Goal: Obtain resource: Download file/media

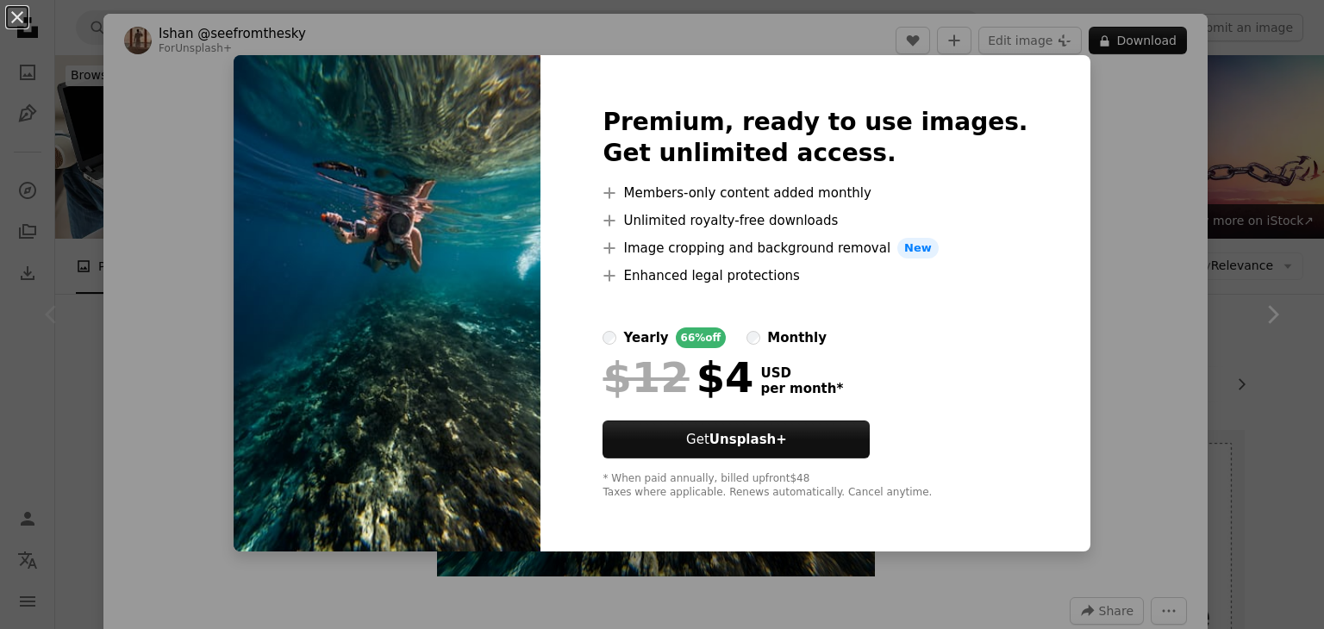
click at [1155, 64] on div "An X shape Premium, ready to use images. Get unlimited access. A plus sign Memb…" at bounding box center [662, 314] width 1324 height 629
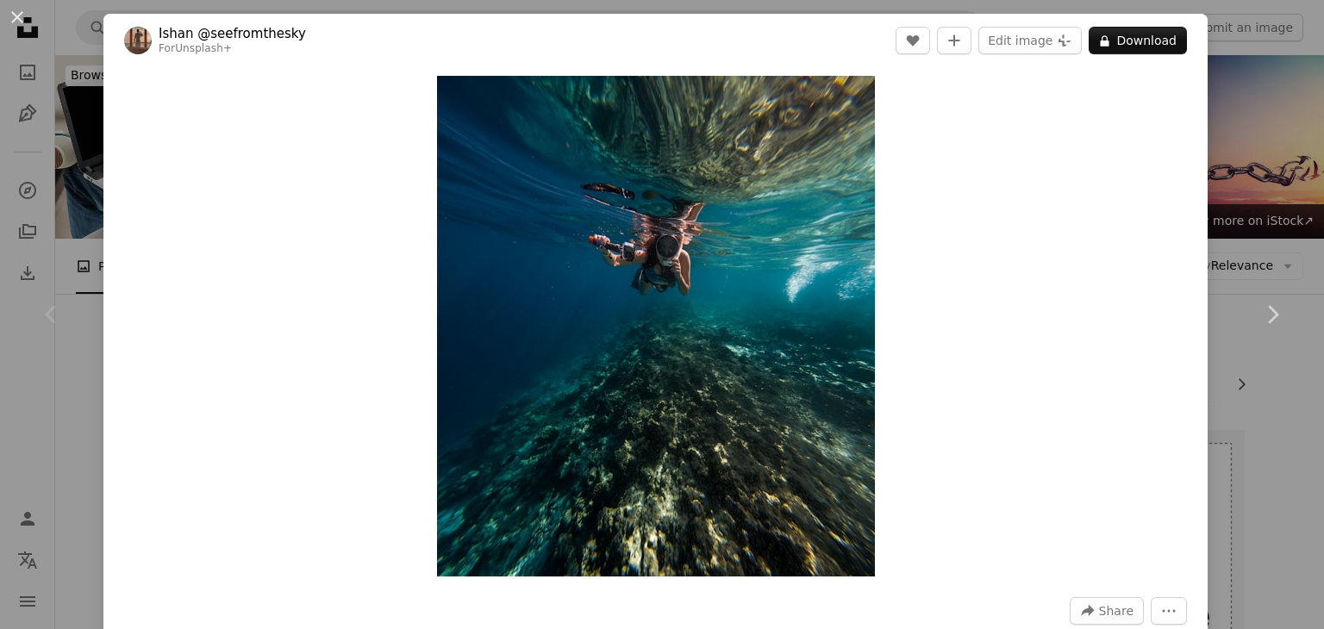
click at [1241, 17] on div "An X shape Chevron left Chevron right [PERSON_NAME] @seefromthesky For Unsplash…" at bounding box center [662, 314] width 1324 height 629
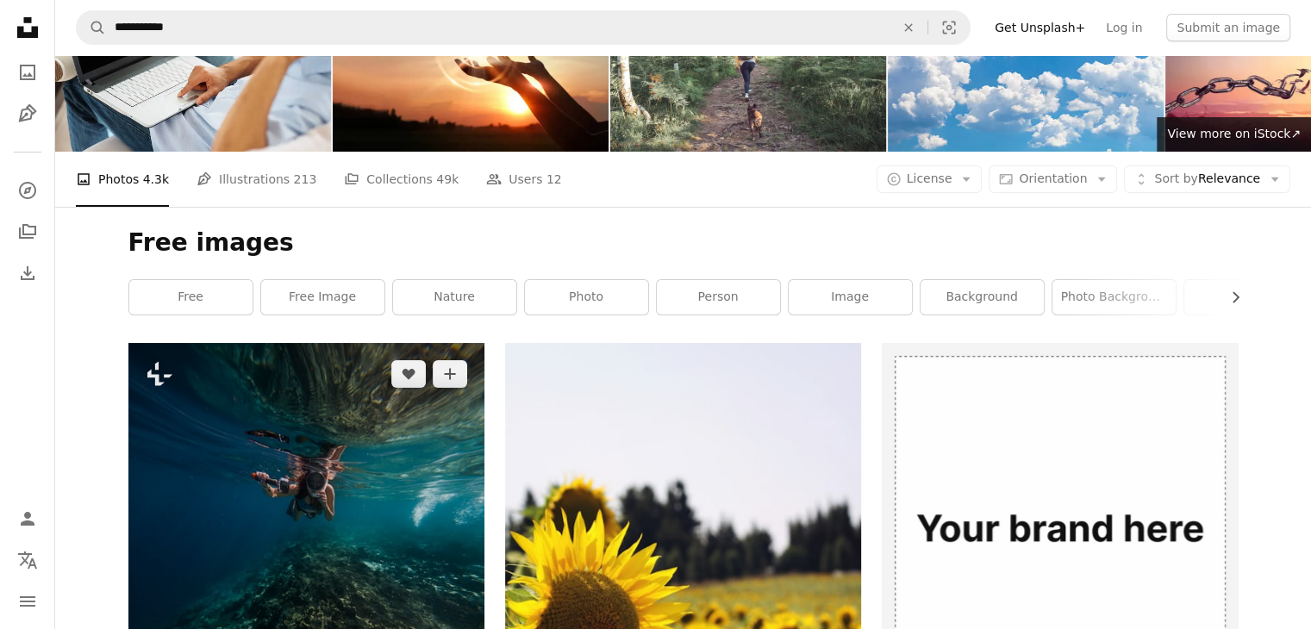
drag, startPoint x: 430, startPoint y: 268, endPoint x: 437, endPoint y: 253, distance: 16.2
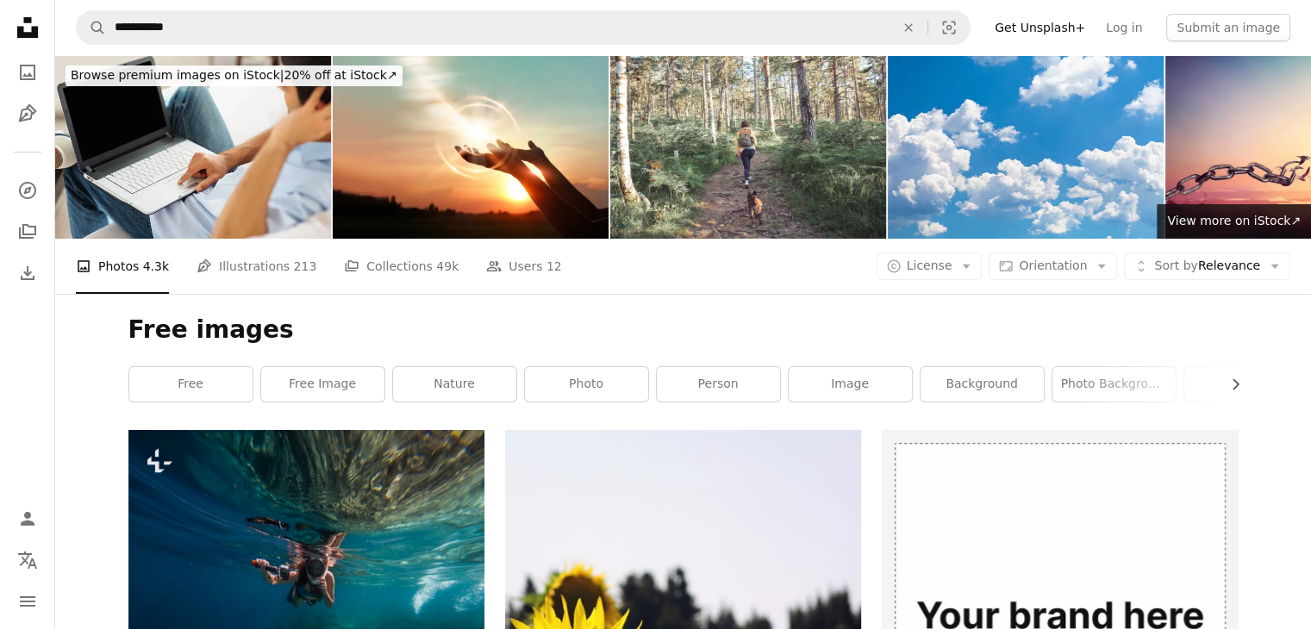
drag, startPoint x: 76, startPoint y: 352, endPoint x: 86, endPoint y: 339, distance: 17.2
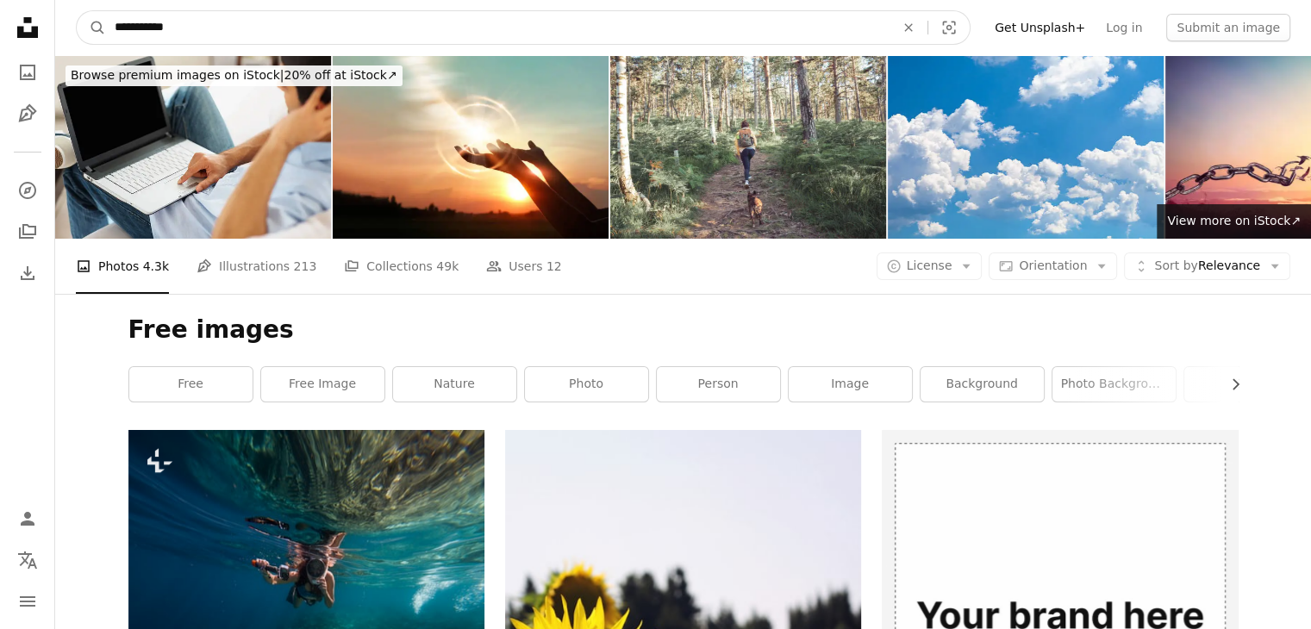
click at [185, 35] on input "**********" at bounding box center [497, 27] width 783 height 33
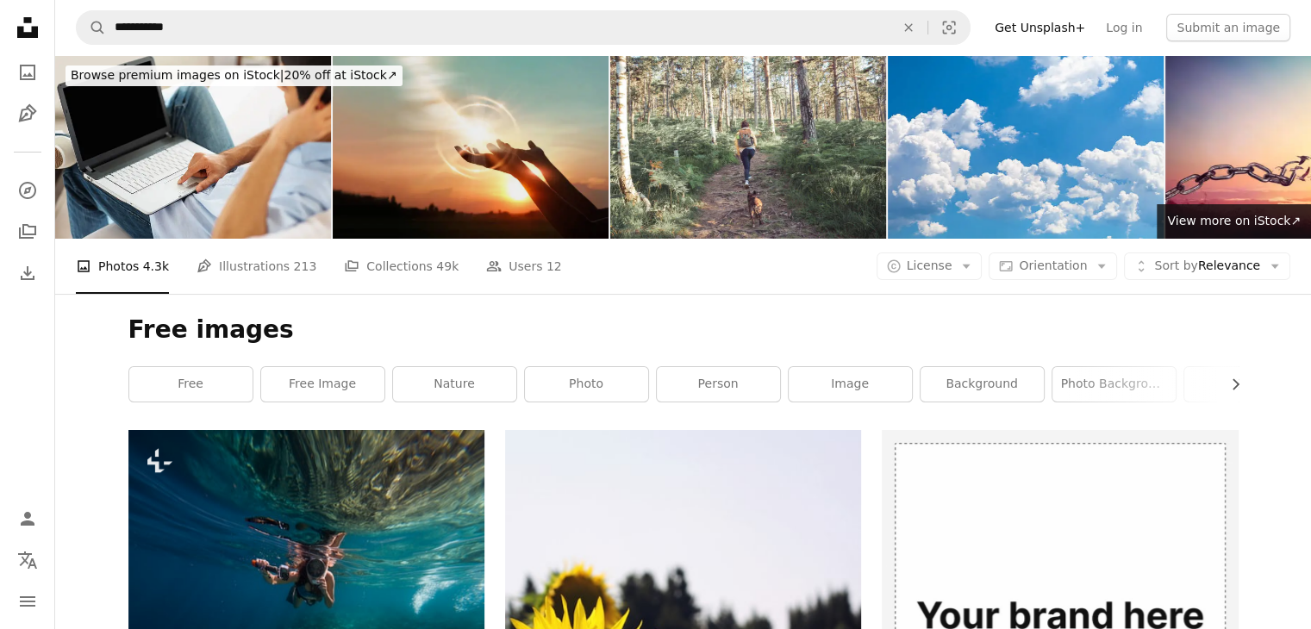
click at [417, 161] on img at bounding box center [471, 147] width 276 height 184
